Goal: Transaction & Acquisition: Purchase product/service

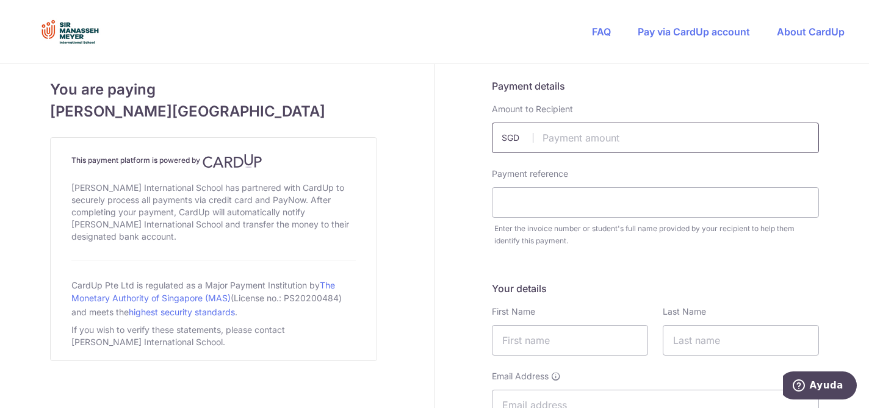
click at [599, 143] on input "text" at bounding box center [655, 138] width 327 height 31
type input "400.00"
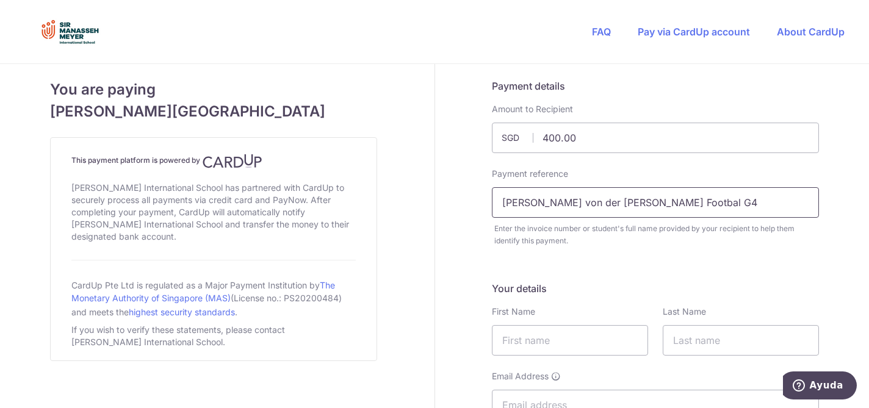
type input "[PERSON_NAME] von der [PERSON_NAME] Footbal G4"
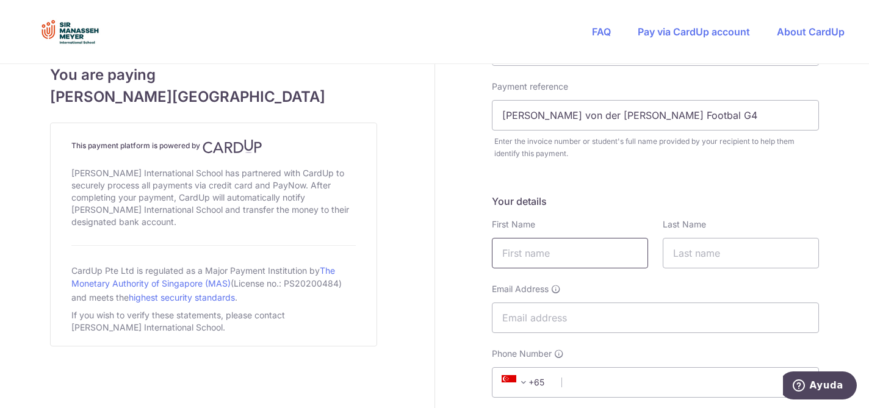
scroll to position [118, 0]
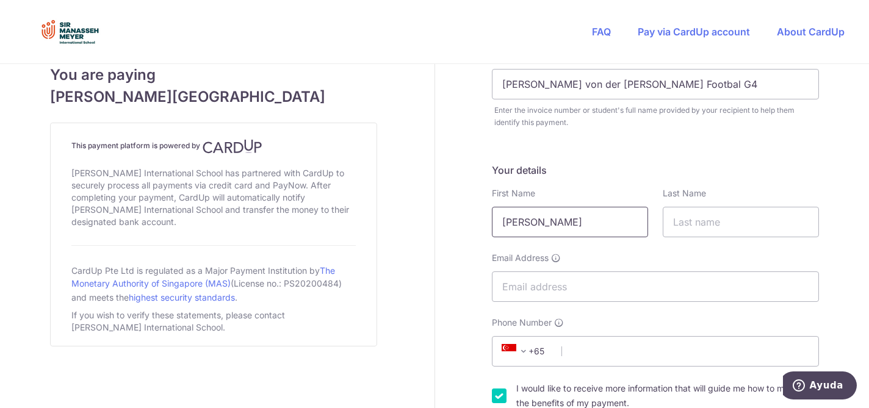
type input "[PERSON_NAME]"
type input "Marinas"
type input "[EMAIL_ADDRESS][DOMAIN_NAME]"
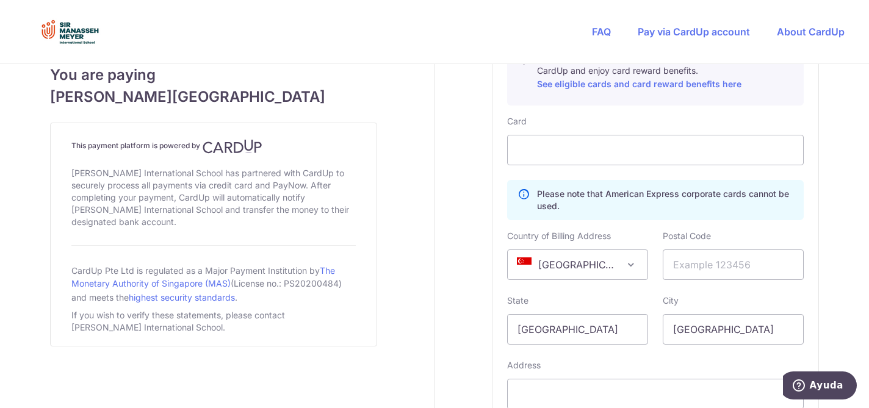
scroll to position [510, 0]
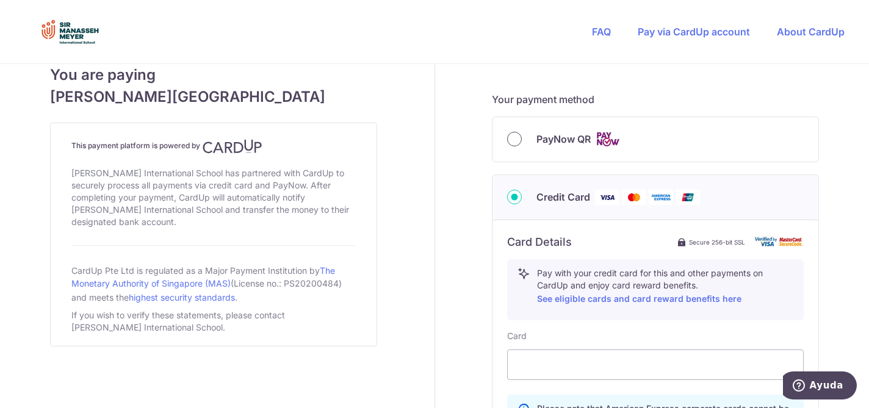
type input "84003044"
click at [514, 140] on input "PayNow QR" at bounding box center [514, 139] width 15 height 15
radio input "true"
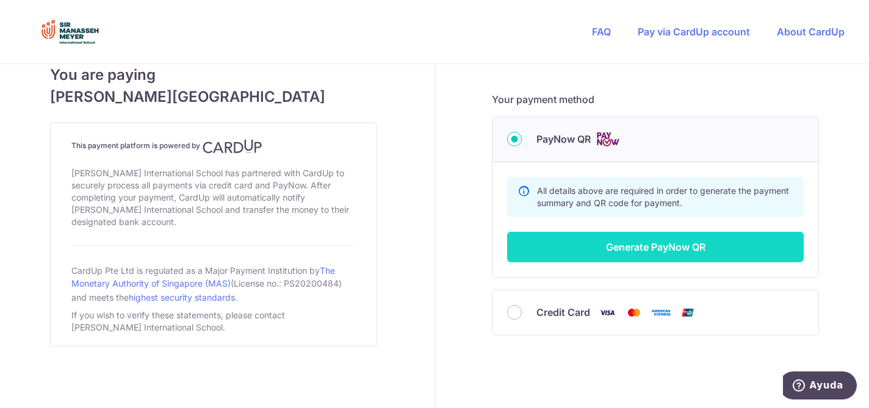
click at [563, 254] on button "Generate PayNow QR" at bounding box center [655, 247] width 297 height 31
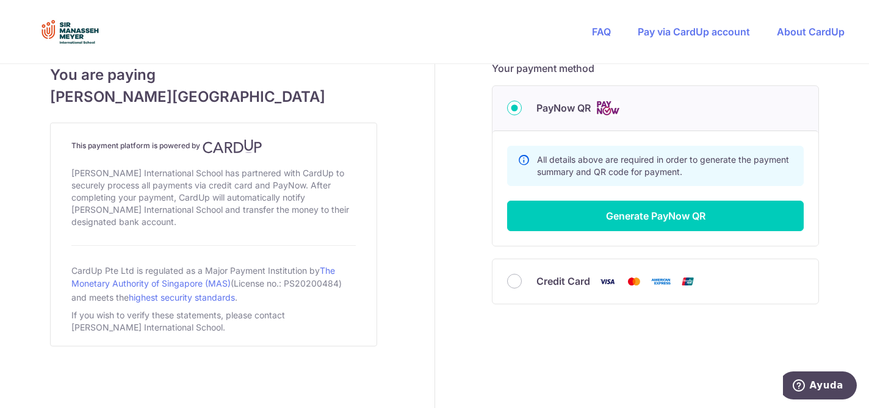
scroll to position [559, 0]
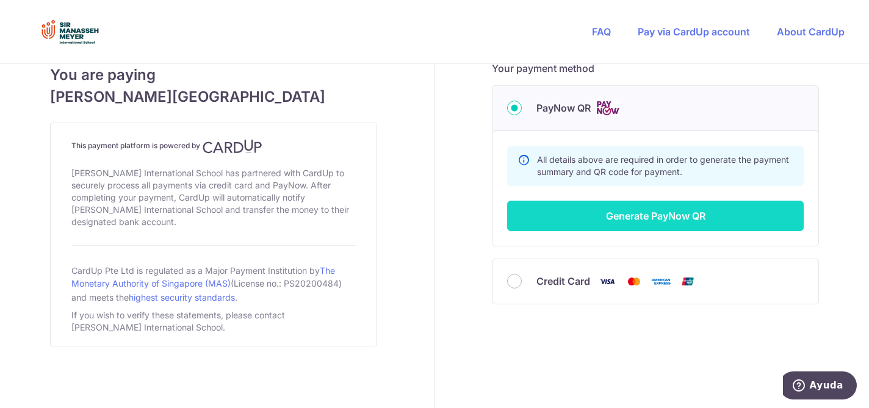
click at [618, 219] on button "Generate PayNow QR" at bounding box center [655, 216] width 297 height 31
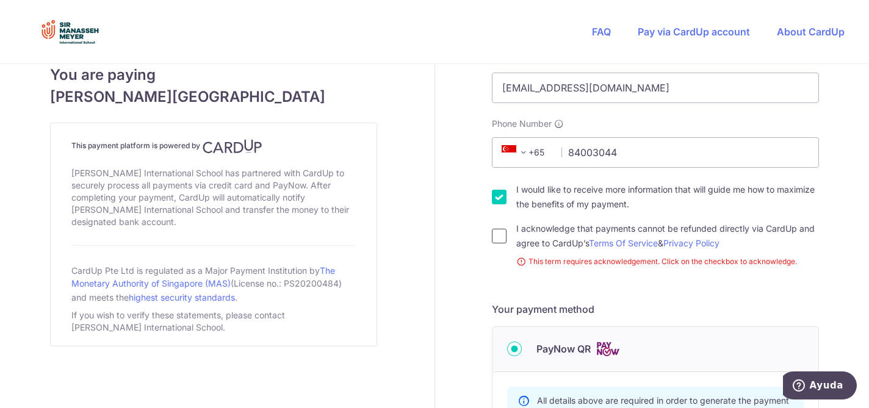
click at [494, 238] on input "I acknowledge that payments cannot be refunded directly via CardUp and agree to…" at bounding box center [499, 236] width 15 height 15
checkbox input "true"
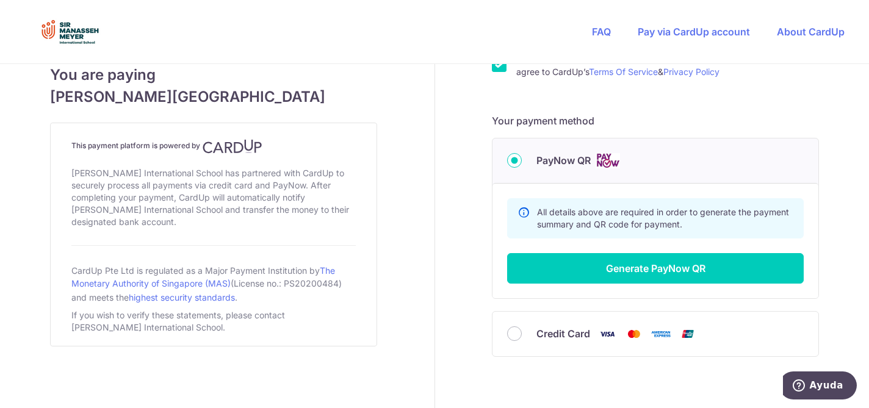
scroll to position [524, 0]
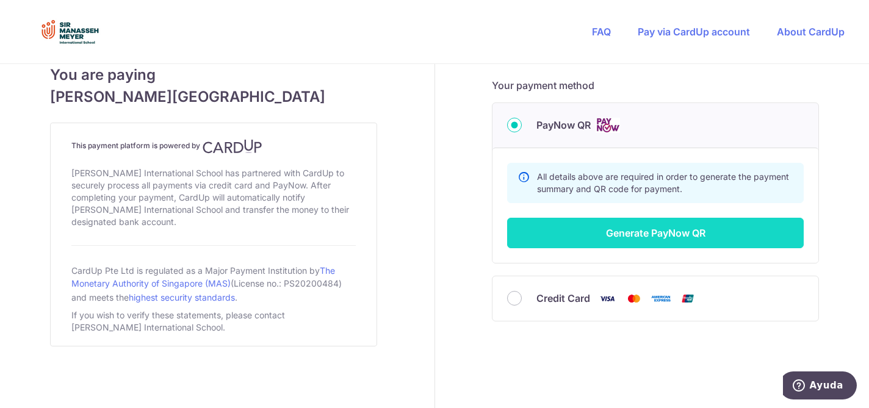
click at [620, 235] on button "Generate PayNow QR" at bounding box center [655, 233] width 297 height 31
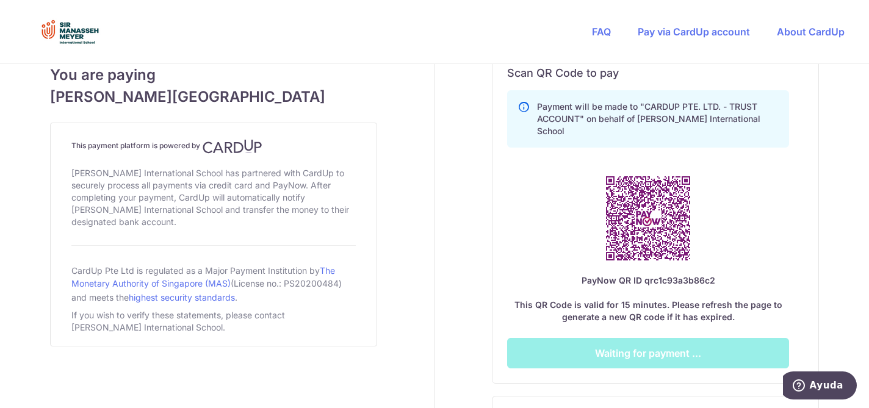
scroll to position [691, 0]
